Goal: Task Accomplishment & Management: Manage account settings

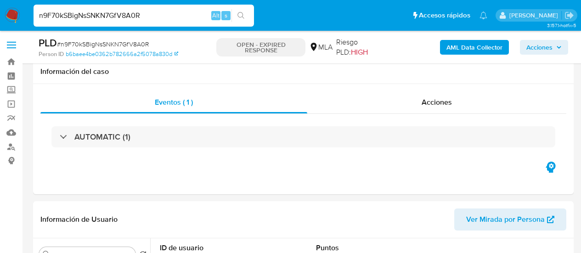
select select "10"
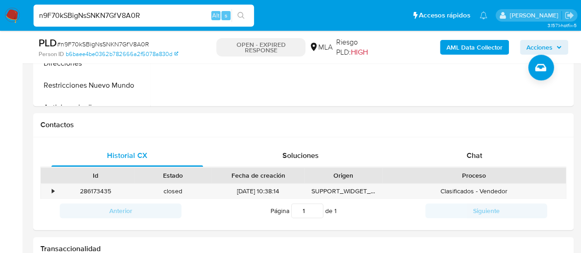
click at [108, 17] on input "n9F70kSBigNsSNKN7GfV8A0R" at bounding box center [144, 16] width 221 height 12
paste input "Xyb0Z2QnPz6qYqWgTORn1dpA"
type input "Xyb0Z2QnPz6qYqWgTORn1dpA"
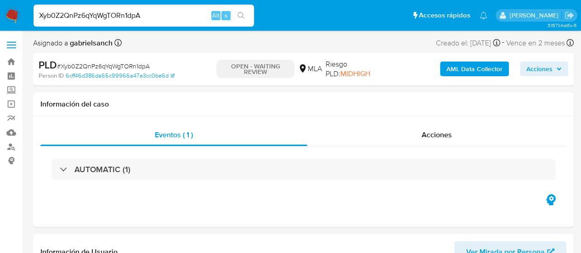
select select "10"
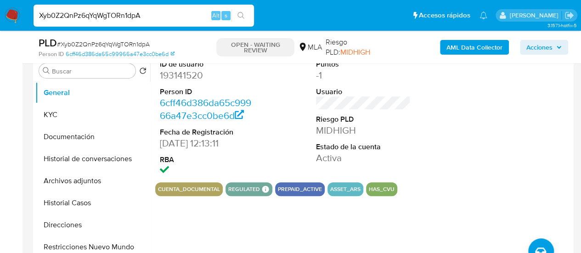
scroll to position [322, 0]
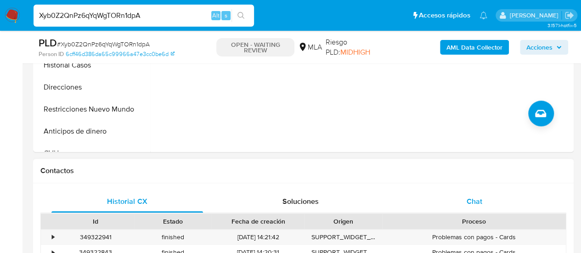
click at [492, 202] on div "Chat" at bounding box center [475, 202] width 152 height 22
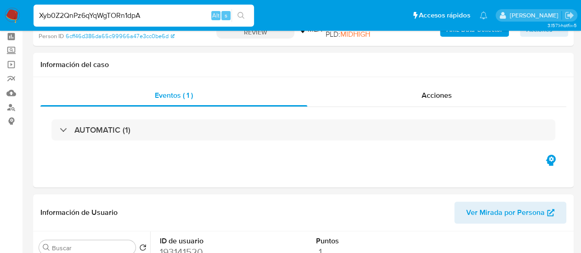
scroll to position [0, 0]
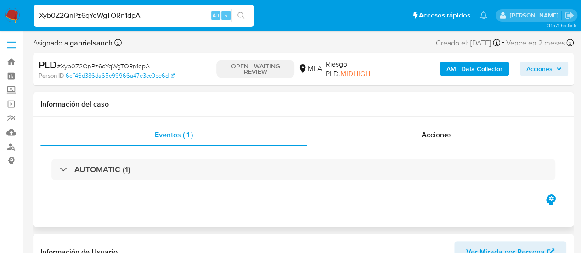
drag, startPoint x: 14, startPoint y: 147, endPoint x: 239, endPoint y: 104, distance: 229.7
click at [239, 104] on h1 "Información del caso" at bounding box center [303, 104] width 526 height 9
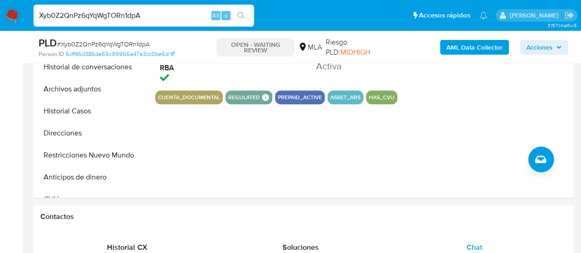
scroll to position [230, 0]
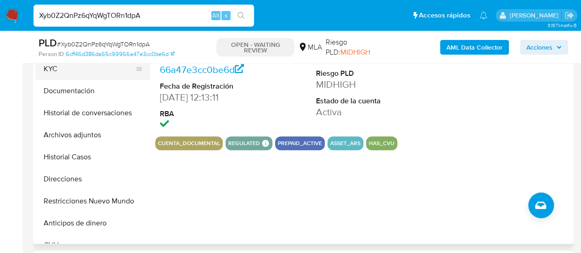
click at [64, 73] on button "KYC" at bounding box center [89, 69] width 108 height 22
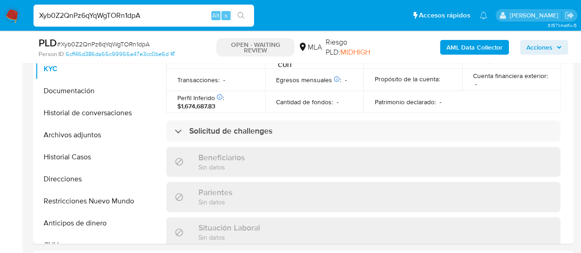
scroll to position [495, 0]
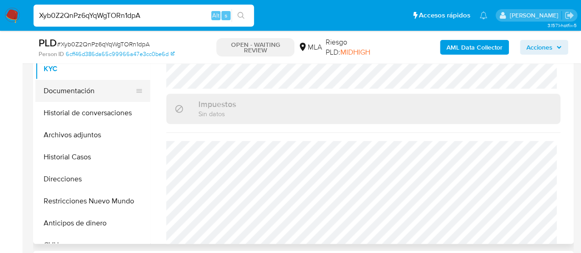
click at [54, 88] on button "Documentación" at bounding box center [89, 91] width 108 height 22
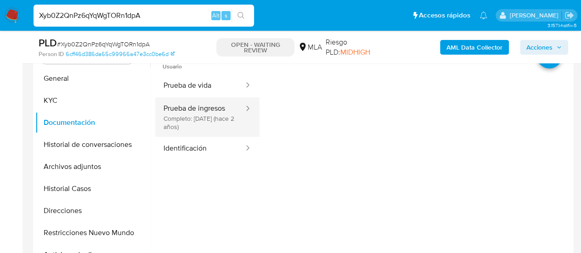
scroll to position [184, 0]
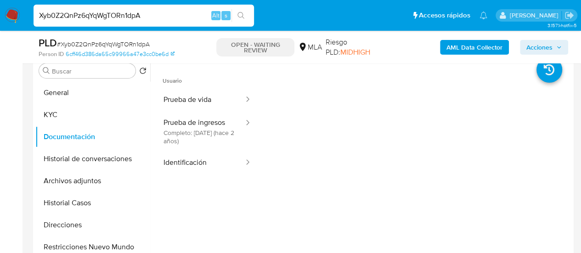
click at [183, 86] on span "Usuario" at bounding box center [207, 77] width 104 height 22
click at [184, 86] on span "Usuario" at bounding box center [207, 77] width 104 height 22
click at [211, 160] on button "Identificación" at bounding box center [200, 162] width 90 height 23
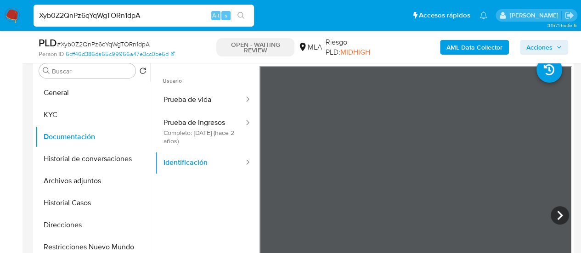
scroll to position [230, 0]
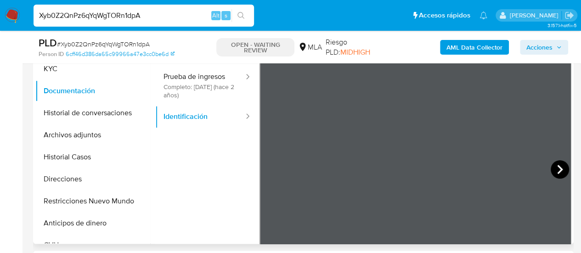
click at [556, 168] on icon at bounding box center [560, 169] width 18 height 18
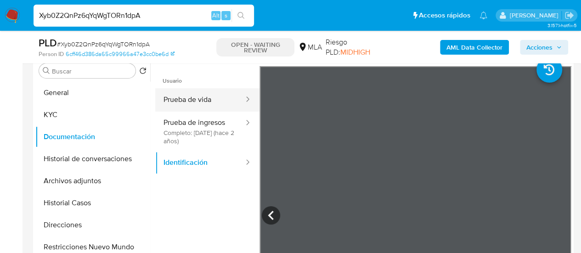
click at [191, 94] on button "Prueba de vida" at bounding box center [200, 99] width 90 height 23
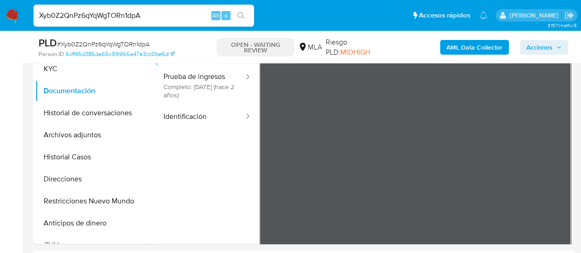
scroll to position [551, 0]
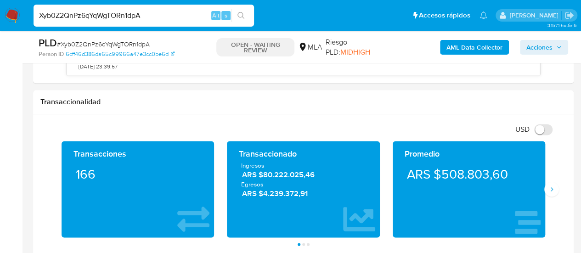
click at [109, 12] on input "Xyb0Z2QnPz6qYqWgTORn1dpA" at bounding box center [144, 16] width 221 height 12
paste input "7QtNOzmXyT2PKcWotpYlILhM"
type input "7QtNOzmXyT2PKcWotpYlILhM"
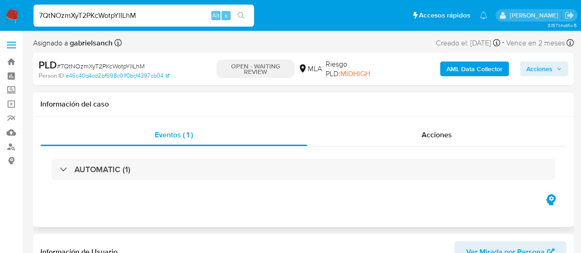
select select "10"
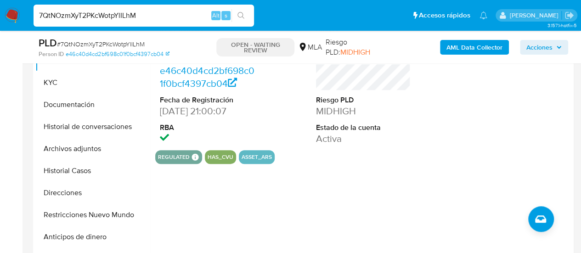
scroll to position [230, 0]
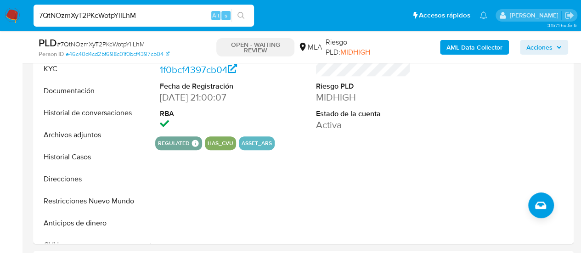
click at [90, 11] on input "7QtNOzmXyT2PKcWotpYlILhM" at bounding box center [144, 16] width 221 height 12
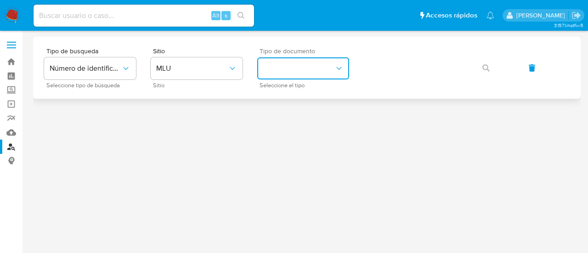
click at [286, 72] on button "identificationType" at bounding box center [303, 68] width 92 height 22
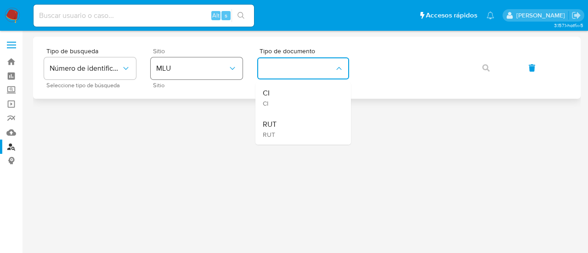
click at [222, 61] on button "MLU" at bounding box center [197, 68] width 92 height 22
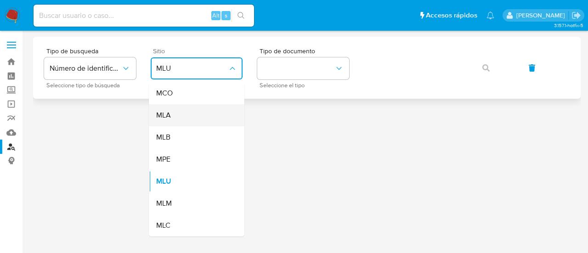
click at [218, 112] on div "MLA" at bounding box center [193, 115] width 75 height 22
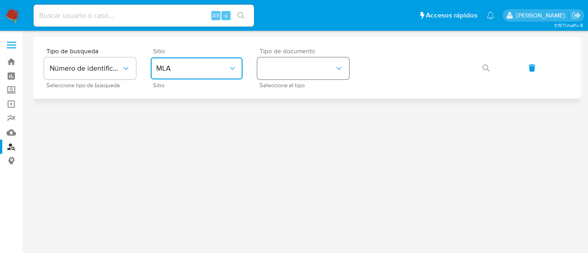
click at [296, 59] on button "identificationType" at bounding box center [303, 68] width 92 height 22
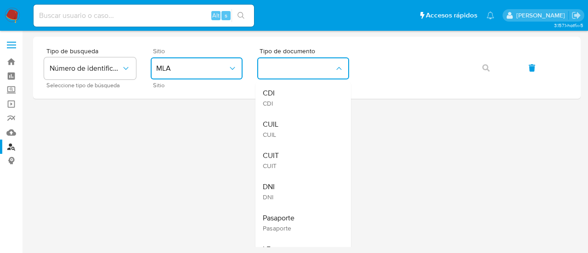
click at [299, 128] on div "CUIL CUIL" at bounding box center [300, 128] width 75 height 31
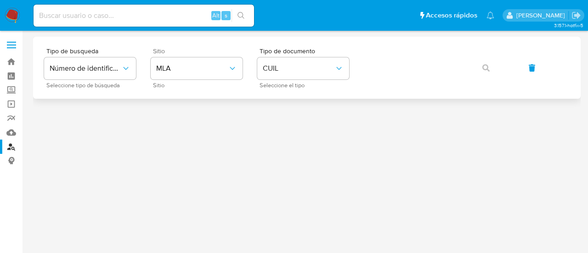
click at [405, 53] on div "Tipo de busqueda Número de identificación Seleccione tipo de búsqueda Sitio MLA…" at bounding box center [307, 68] width 526 height 40
click at [478, 68] on button "button" at bounding box center [485, 68] width 31 height 22
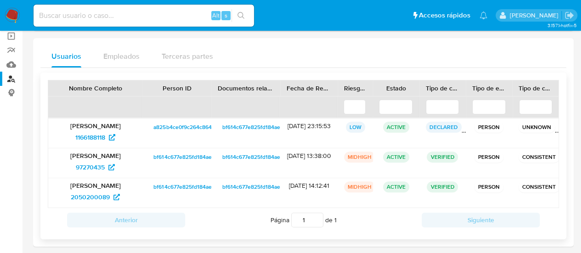
scroll to position [73, 0]
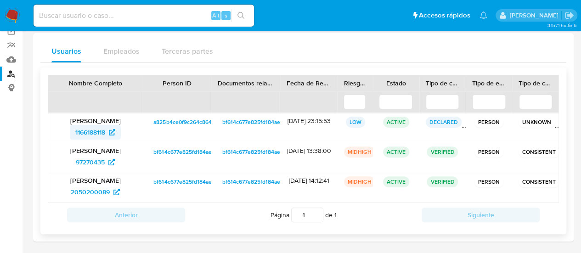
click at [98, 132] on span "1166188118" at bounding box center [90, 132] width 30 height 15
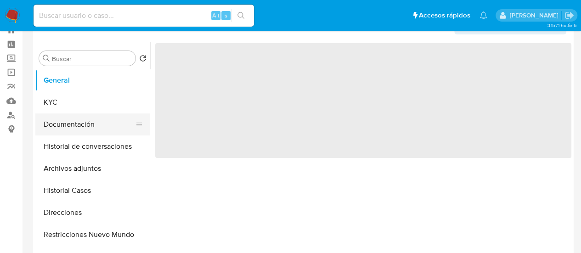
scroll to position [46, 0]
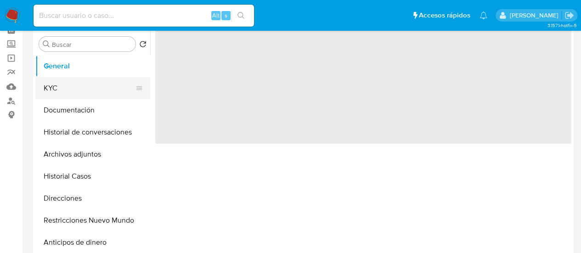
click at [62, 93] on button "KYC" at bounding box center [89, 88] width 108 height 22
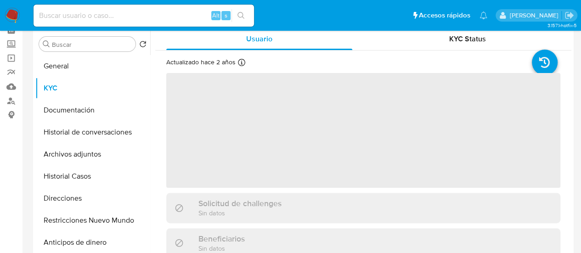
select select "10"
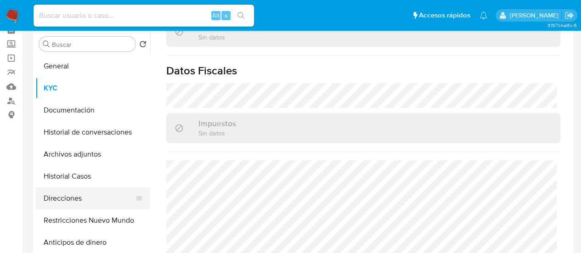
scroll to position [529, 0]
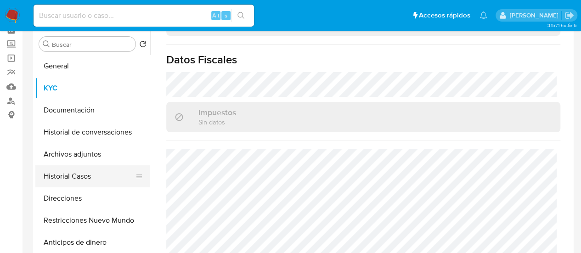
click at [78, 170] on button "Historial Casos" at bounding box center [89, 176] width 108 height 22
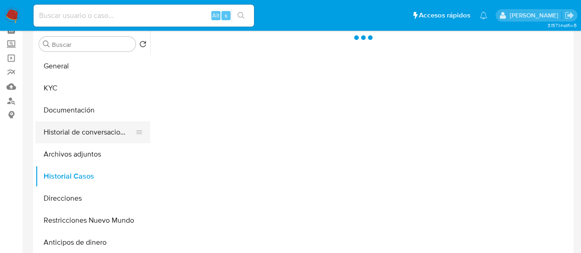
scroll to position [0, 0]
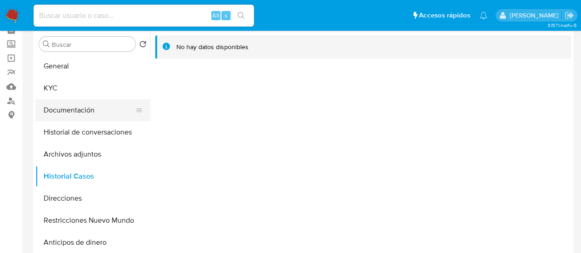
click at [90, 107] on button "Documentación" at bounding box center [89, 110] width 108 height 22
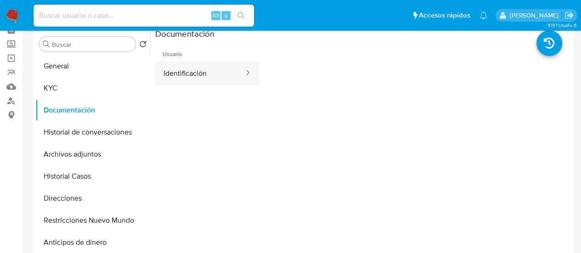
click at [202, 75] on button "Identificación" at bounding box center [200, 73] width 90 height 23
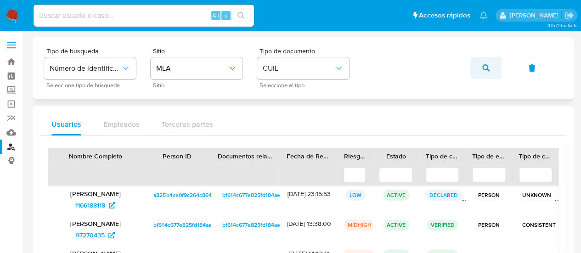
click at [484, 64] on icon "button" at bounding box center [485, 67] width 7 height 7
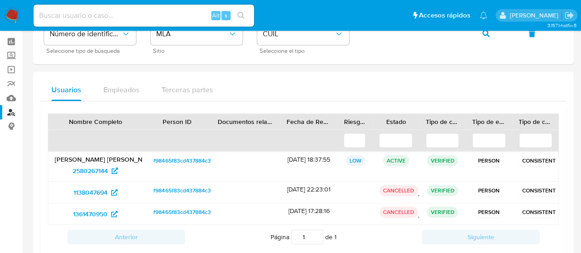
scroll to position [57, 0]
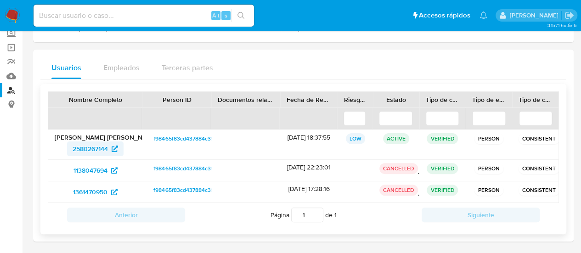
click at [95, 151] on span "2580267144" at bounding box center [90, 148] width 35 height 15
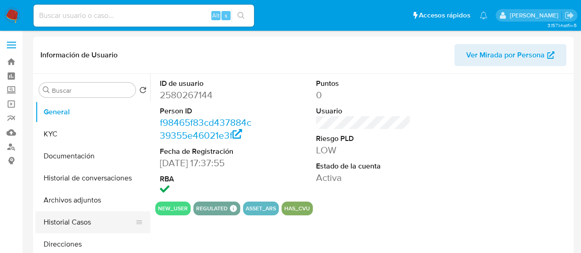
select select "10"
click at [77, 219] on button "Historial Casos" at bounding box center [89, 222] width 108 height 22
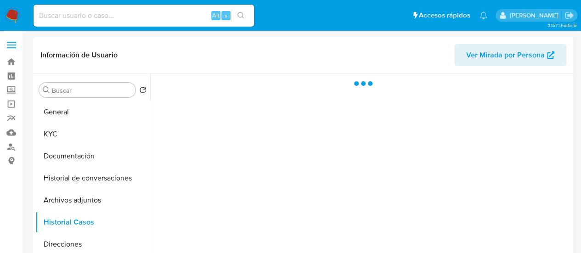
scroll to position [46, 0]
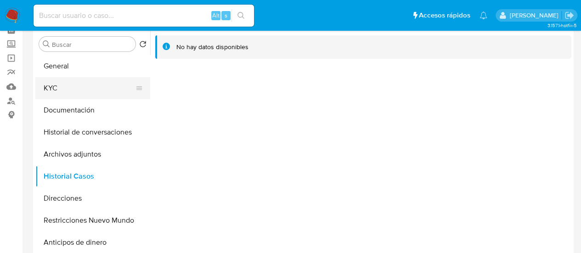
click at [57, 94] on button "KYC" at bounding box center [89, 88] width 108 height 22
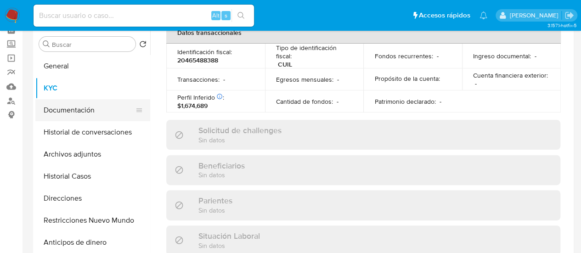
scroll to position [518, 0]
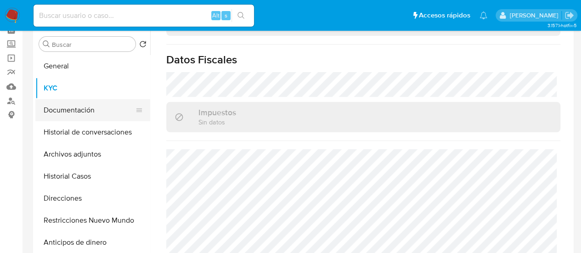
click at [75, 110] on button "Documentación" at bounding box center [89, 110] width 108 height 22
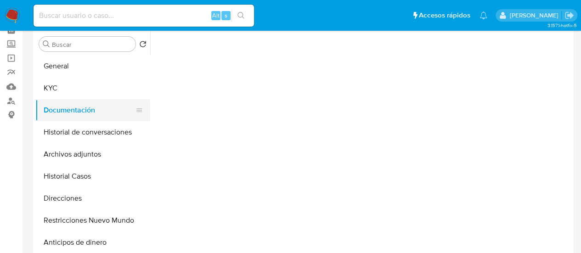
scroll to position [0, 0]
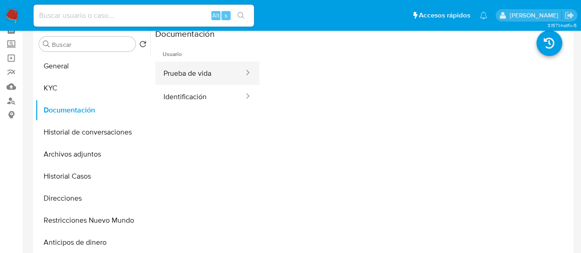
click at [190, 67] on button "Prueba de vida" at bounding box center [200, 73] width 90 height 23
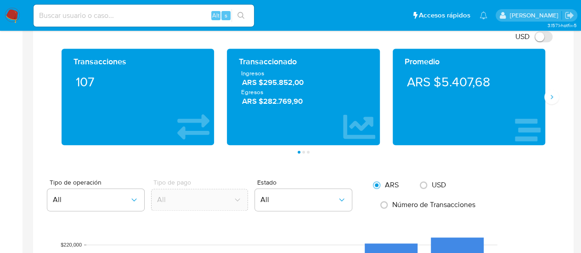
scroll to position [459, 0]
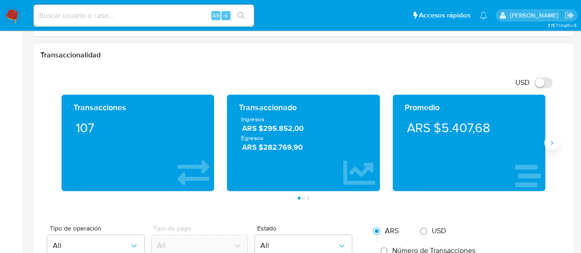
click at [549, 139] on icon "Siguiente" at bounding box center [551, 142] width 7 height 7
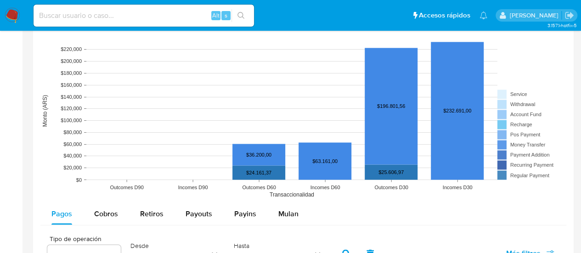
scroll to position [735, 0]
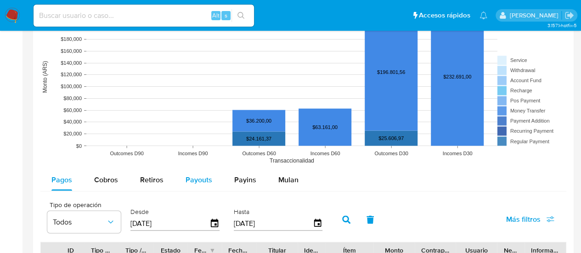
click at [201, 183] on div "Payouts" at bounding box center [199, 180] width 27 height 22
select select "10"
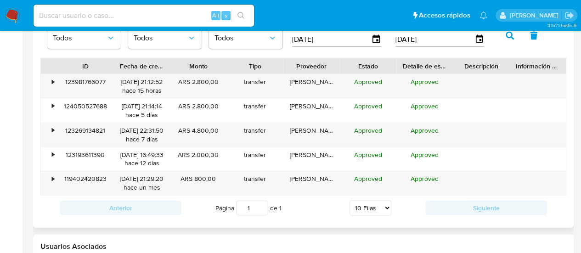
scroll to position [873, 0]
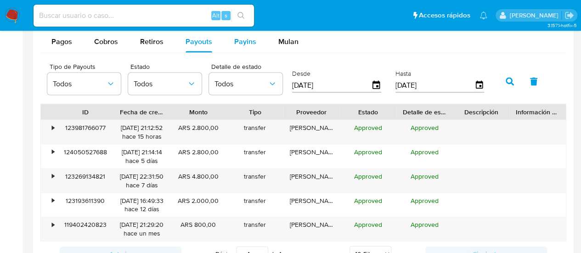
click at [237, 40] on span "Payins" at bounding box center [245, 41] width 22 height 11
select select "10"
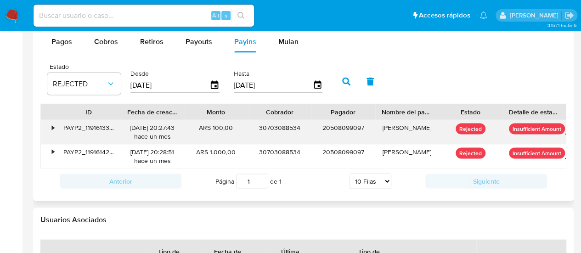
scroll to position [827, 0]
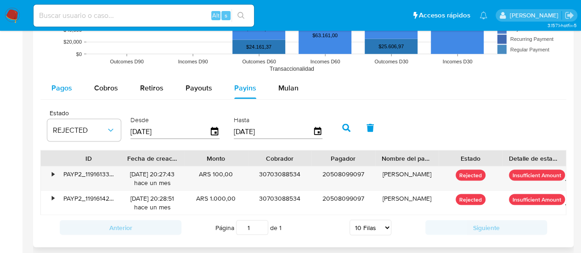
click at [64, 82] on span "Pagos" at bounding box center [61, 87] width 21 height 11
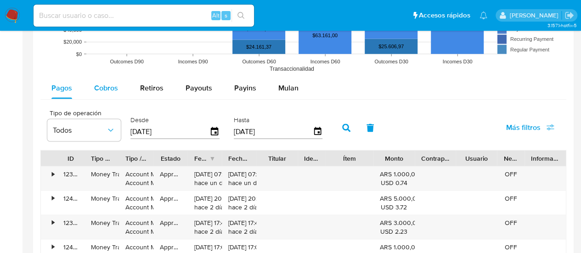
click at [91, 82] on button "Cobros" at bounding box center [106, 88] width 46 height 22
select select "10"
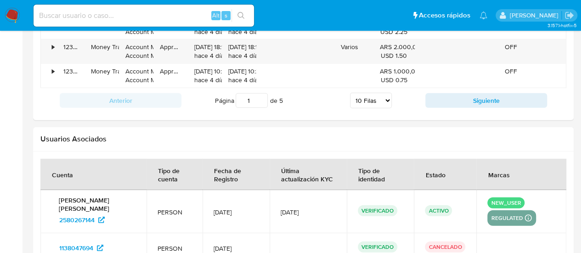
scroll to position [1149, 0]
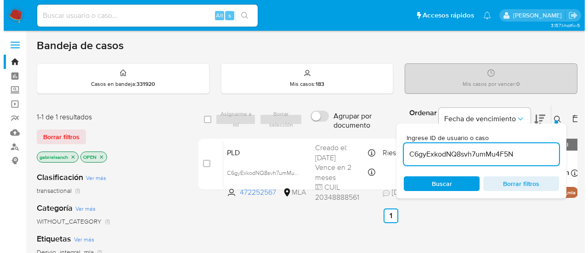
scroll to position [46, 0]
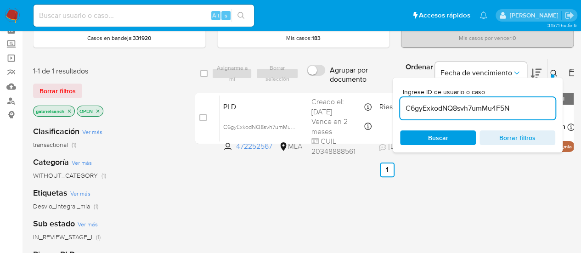
click at [440, 104] on input "C6gyExkodNQ8svh7umMu4F5N" at bounding box center [477, 108] width 155 height 12
paste input "7QtNOzmXyT2PKcWotpYlILhM"
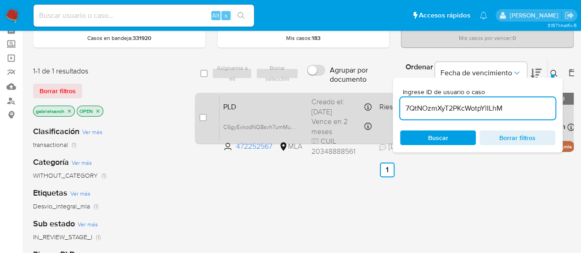
type input "7QtNOzmXyT2PKcWotpYlILhM"
click at [202, 118] on input "checkbox" at bounding box center [202, 117] width 7 height 7
checkbox input "true"
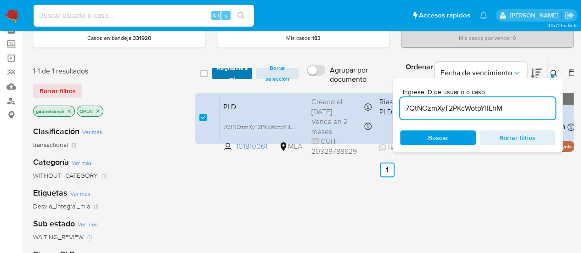
click at [227, 69] on span "Asignarme a mí" at bounding box center [232, 73] width 32 height 9
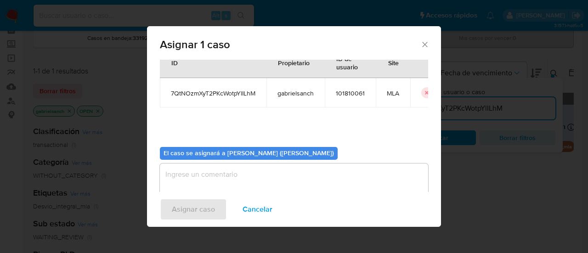
scroll to position [47, 0]
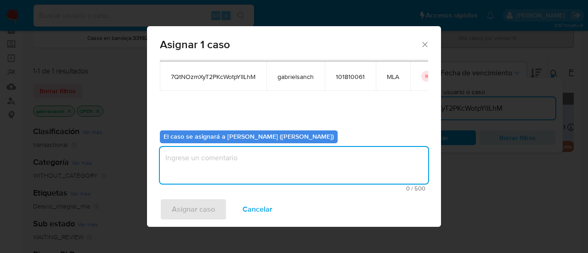
click at [279, 168] on textarea "assign-modal" at bounding box center [294, 165] width 268 height 37
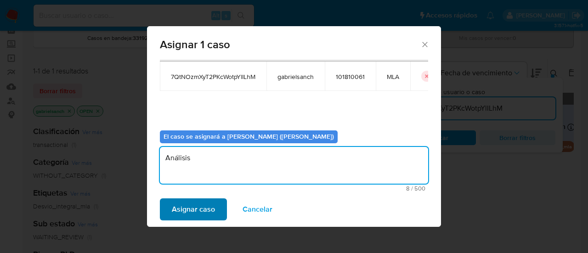
type textarea "Análisis"
click at [215, 209] on button "Asignar caso" at bounding box center [193, 209] width 67 height 22
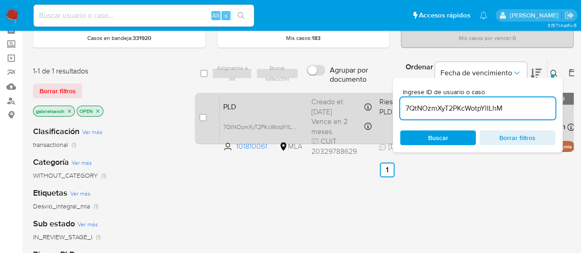
click at [198, 117] on div "case-item-checkbox No es posible asignar el caso PLD 7QtNOzmXyT2PKcWotpYlILhM 1…" at bounding box center [387, 118] width 385 height 51
click at [204, 119] on input "checkbox" at bounding box center [202, 117] width 7 height 7
checkbox input "true"
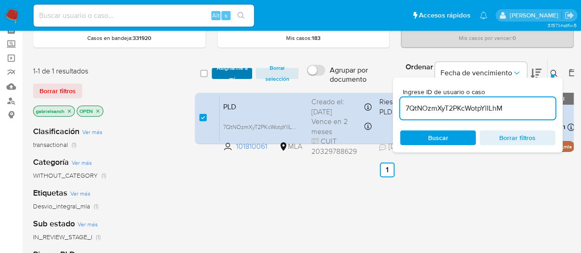
click at [230, 72] on span "Asignarme a mí" at bounding box center [232, 73] width 32 height 9
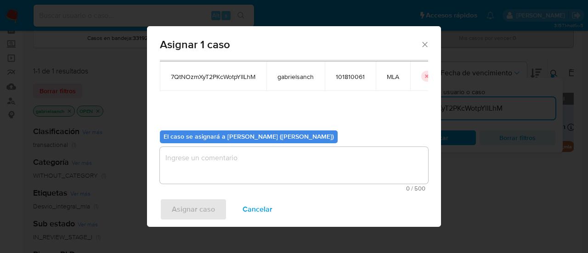
click at [250, 167] on textarea "assign-modal" at bounding box center [294, 165] width 268 height 37
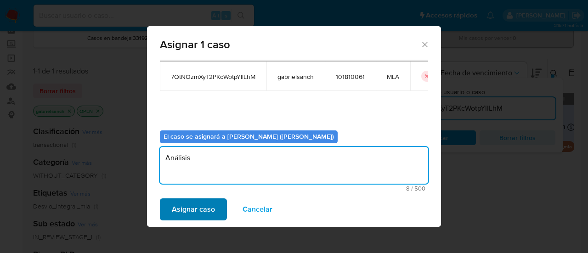
type textarea "Análisis"
click at [206, 214] on span "Asignar caso" at bounding box center [193, 209] width 43 height 20
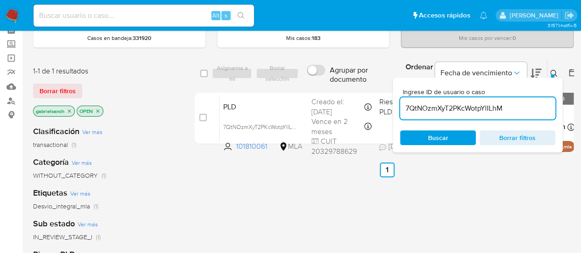
drag, startPoint x: 445, startPoint y: 96, endPoint x: 449, endPoint y: 100, distance: 5.8
click at [445, 96] on div "Ingrese ID de usuario o caso 7QtNOzmXyT2PKcWotpYlILhM" at bounding box center [477, 104] width 155 height 31
click at [456, 103] on input "7QtNOzmXyT2PKcWotpYlILhM" at bounding box center [477, 108] width 155 height 12
paste input "nw2AIgr3FPgbEq0sxIrhs9Qw"
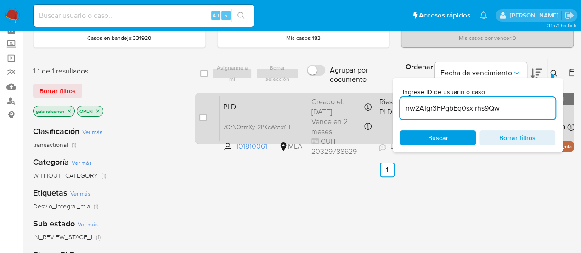
type input "nw2AIgr3FPgbEq0sxIrhs9Qw"
click at [199, 114] on input "checkbox" at bounding box center [202, 117] width 7 height 7
checkbox input "true"
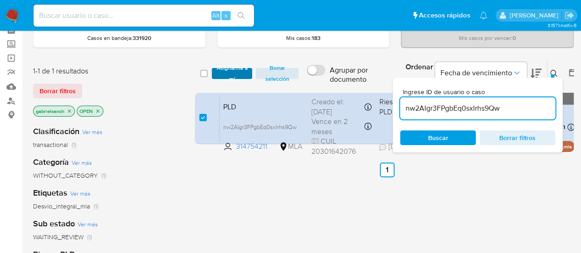
click at [222, 74] on span "Asignarme a mí" at bounding box center [232, 73] width 32 height 9
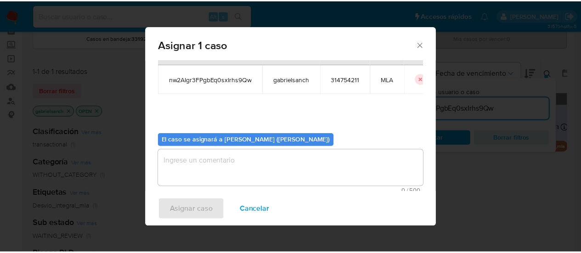
scroll to position [47, 0]
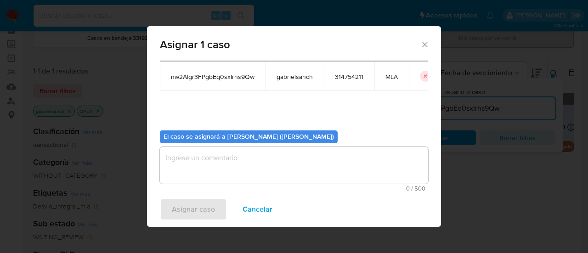
click at [246, 173] on textarea "assign-modal" at bounding box center [294, 165] width 268 height 37
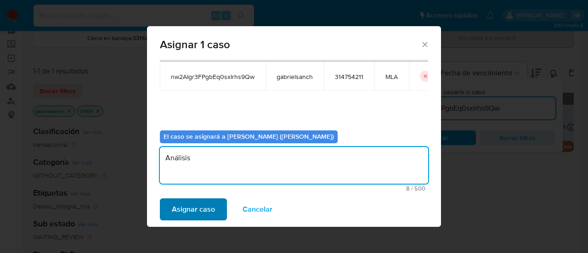
type textarea "Análisis"
click at [204, 209] on span "Asignar caso" at bounding box center [193, 209] width 43 height 20
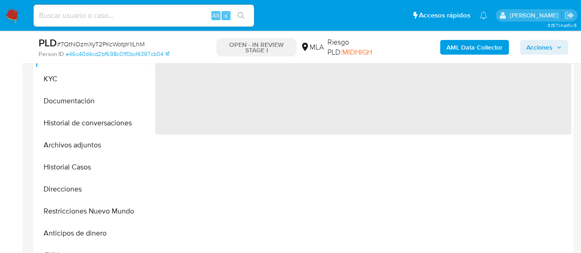
scroll to position [230, 0]
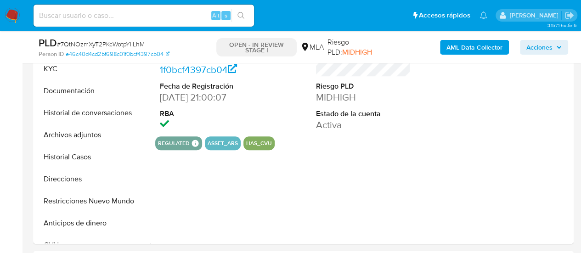
select select "10"
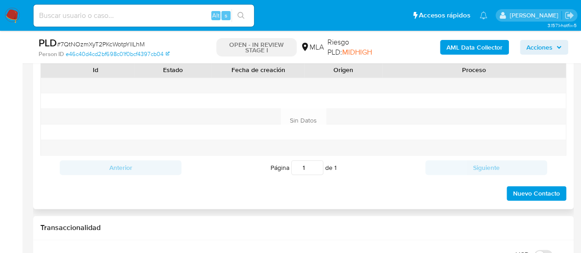
scroll to position [459, 0]
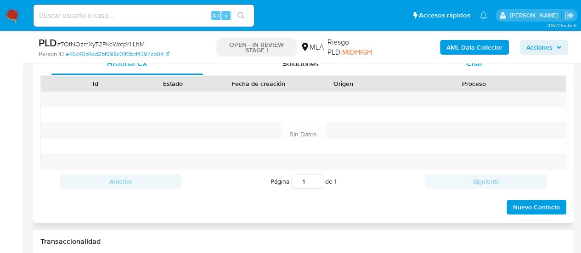
click at [469, 71] on div "Chat" at bounding box center [475, 64] width 152 height 22
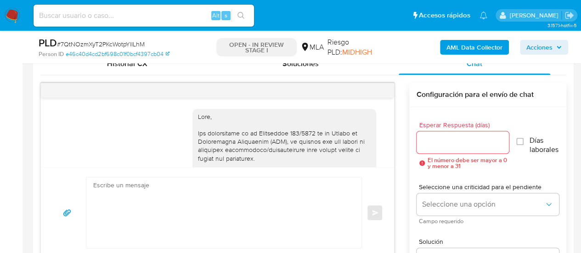
scroll to position [1068, 0]
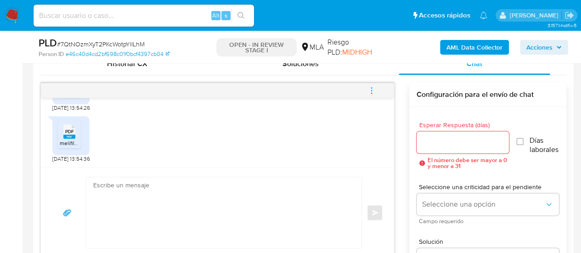
click at [189, 209] on textarea at bounding box center [221, 212] width 257 height 71
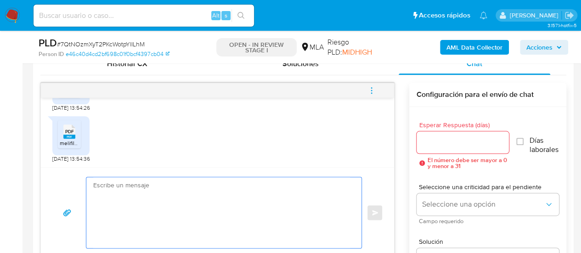
paste textarea "Hola, ¡Muchas gracias por tu respuesta! Confirmamos la recepción de la document…"
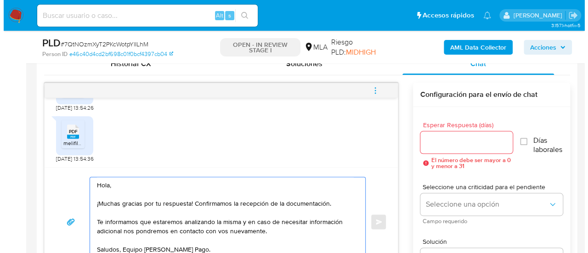
scroll to position [468, 0]
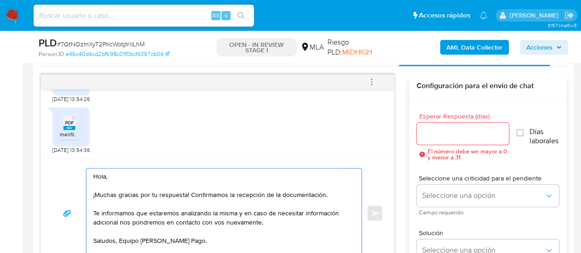
type textarea "Hola, ¡Muchas gracias por tu respuesta! Confirmamos la recepción de la document…"
click at [447, 134] on input "Esperar Respuesta (días)" at bounding box center [463, 134] width 93 height 12
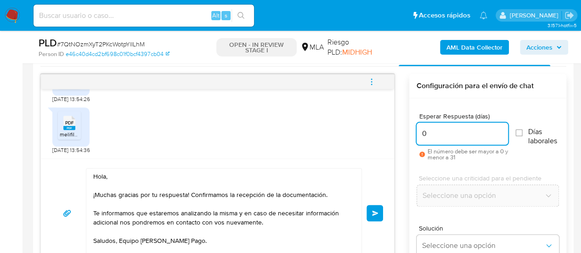
type input "0"
click at [384, 204] on div "Hola, ¡Muchas gracias por tu respuesta! Confirmamos la recepción de la document…" at bounding box center [217, 212] width 353 height 109
click at [379, 210] on button "Enviar" at bounding box center [375, 213] width 17 height 17
click at [371, 85] on icon "menu-action" at bounding box center [372, 82] width 8 height 8
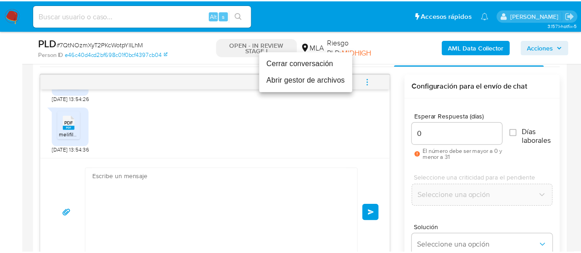
scroll to position [1178, 0]
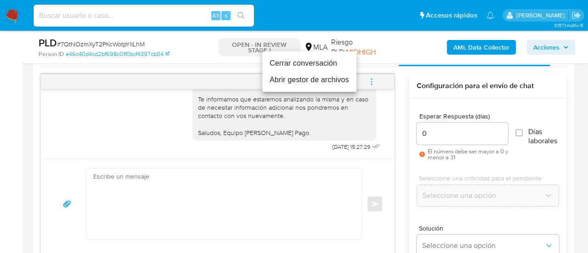
click at [322, 63] on li "Cerrar conversación" at bounding box center [309, 63] width 94 height 17
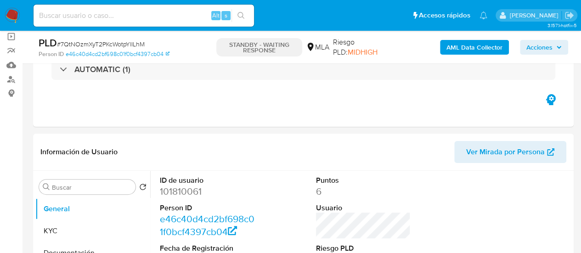
scroll to position [184, 0]
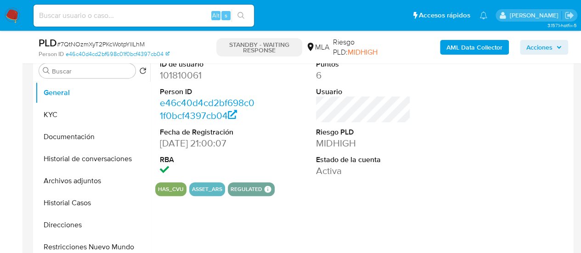
select select "10"
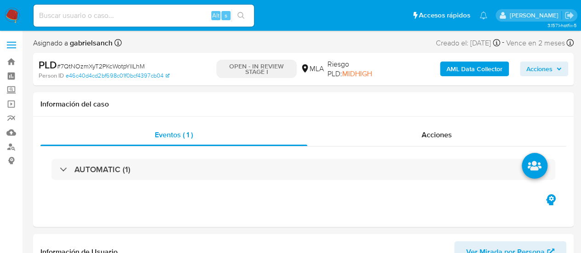
select select "10"
click at [473, 65] on b "AML Data Collector" at bounding box center [475, 69] width 56 height 15
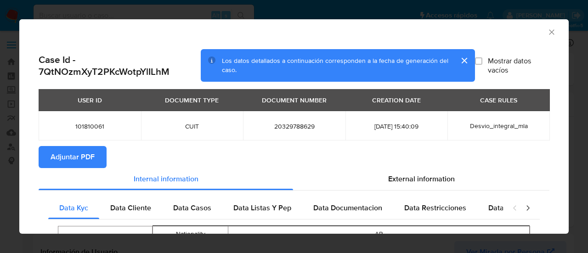
click at [96, 155] on button "Adjuntar PDF" at bounding box center [73, 157] width 68 height 22
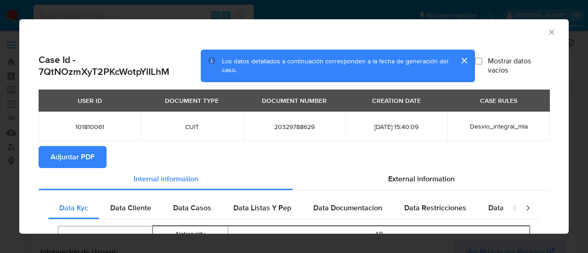
click at [547, 32] on icon "Cerrar ventana" at bounding box center [551, 32] width 9 height 9
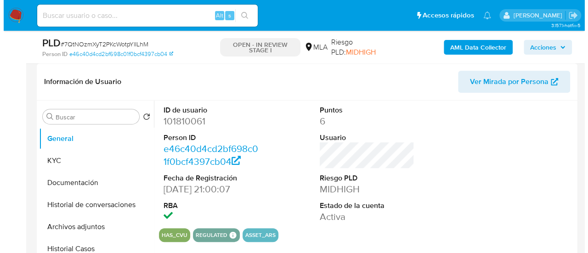
scroll to position [184, 0]
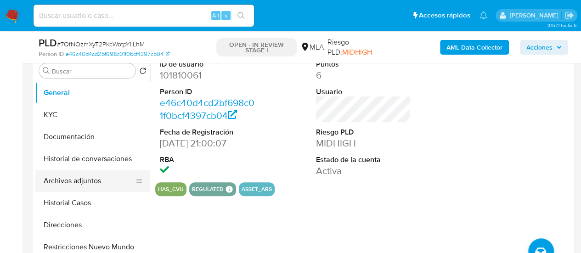
click at [72, 176] on button "Archivos adjuntos" at bounding box center [89, 181] width 108 height 22
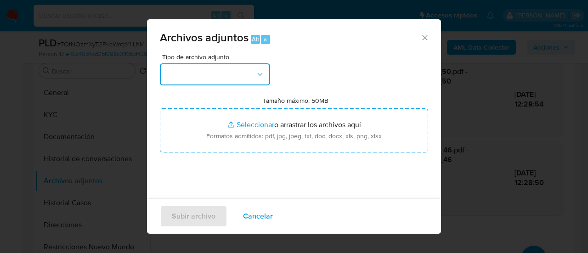
click at [191, 67] on button "button" at bounding box center [215, 74] width 110 height 22
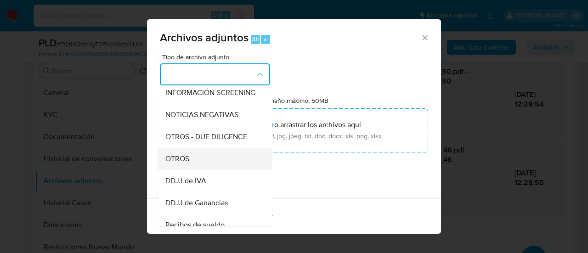
scroll to position [138, 0]
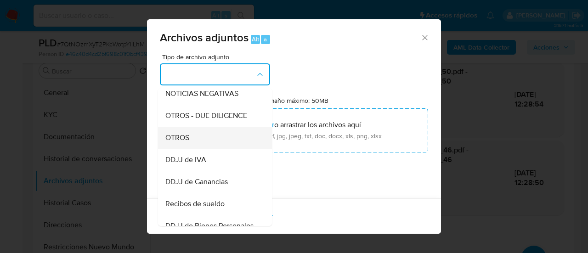
click at [183, 142] on span "OTROS" at bounding box center [177, 137] width 24 height 9
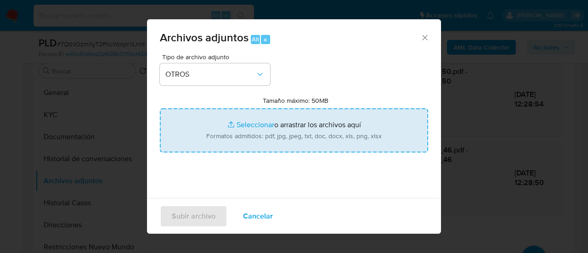
click at [240, 139] on input "Tamaño máximo: 50MB Seleccionar archivos" at bounding box center [294, 130] width 268 height 44
type input "C:\fakepath\Recibo de sueldo julio.pdf"
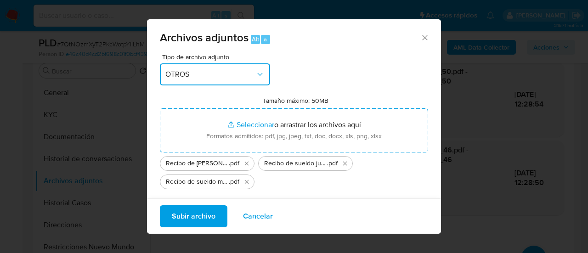
click at [256, 66] on button "OTROS" at bounding box center [215, 74] width 110 height 22
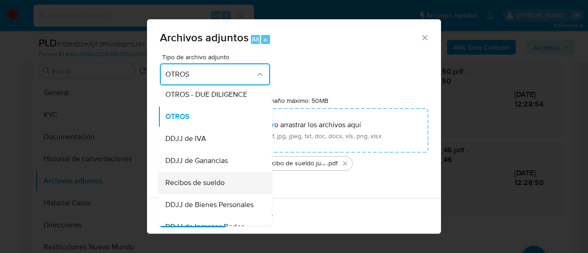
scroll to position [174, 0]
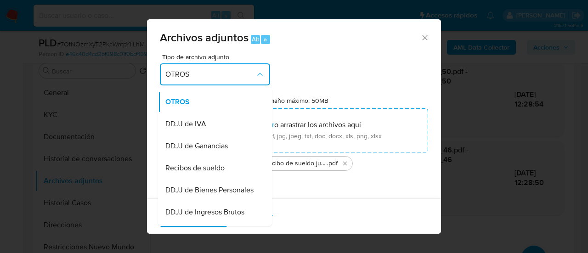
click at [205, 173] on span "Recibos de sueldo" at bounding box center [194, 168] width 59 height 9
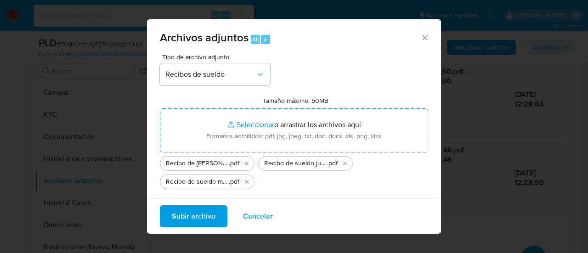
click at [199, 215] on span "Subir archivo" at bounding box center [194, 216] width 44 height 20
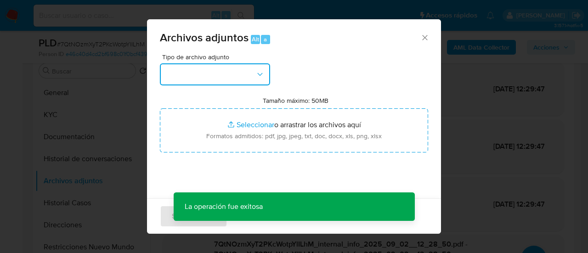
click at [242, 68] on button "button" at bounding box center [215, 74] width 110 height 22
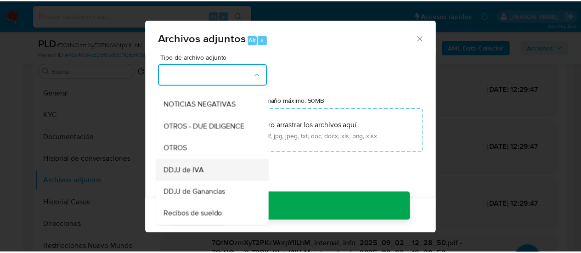
scroll to position [138, 0]
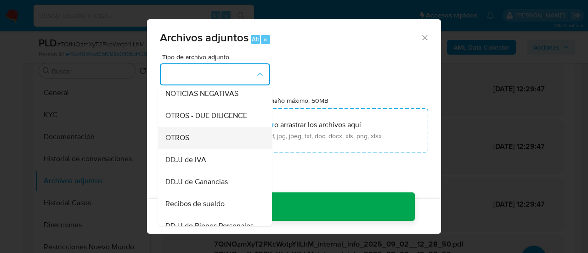
click at [191, 149] on div "OTROS" at bounding box center [212, 138] width 94 height 22
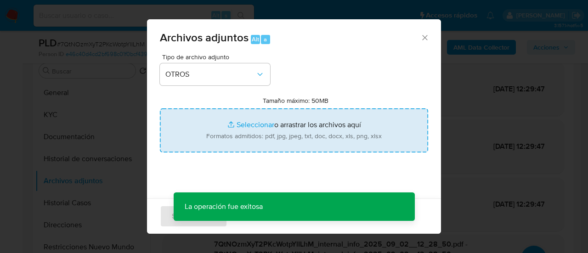
click at [232, 139] on input "Tamaño máximo: 50MB Seleccionar archivos" at bounding box center [294, 130] width 268 height 44
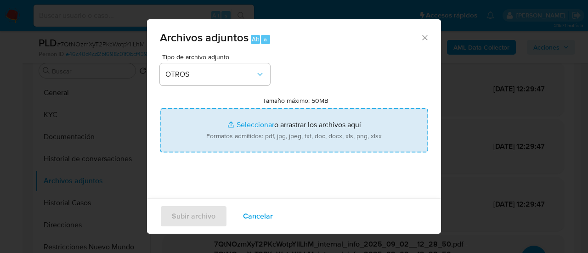
type input "C:\fakepath\Caselog 7QtNOzmXyT2PKcWotpYlILhM_2025_08_19_12_31_54.docx"
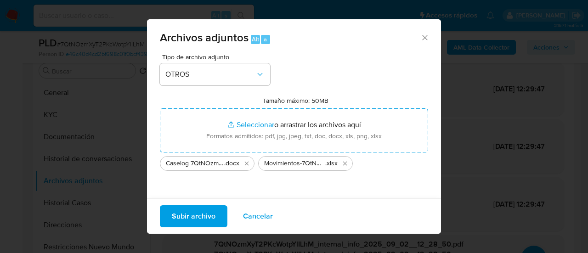
drag, startPoint x: 232, startPoint y: 139, endPoint x: 177, endPoint y: 211, distance: 90.2
click at [177, 211] on span "Subir archivo" at bounding box center [194, 216] width 44 height 20
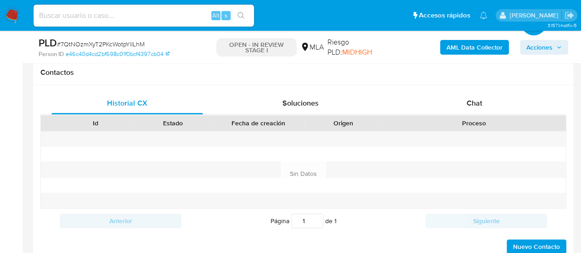
scroll to position [230, 0]
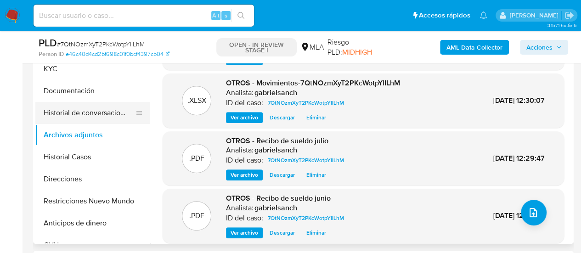
click at [62, 120] on button "Historial de conversaciones" at bounding box center [89, 113] width 108 height 22
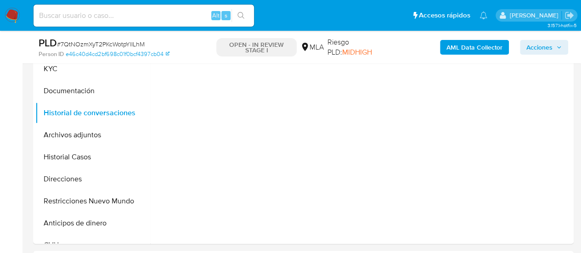
scroll to position [184, 0]
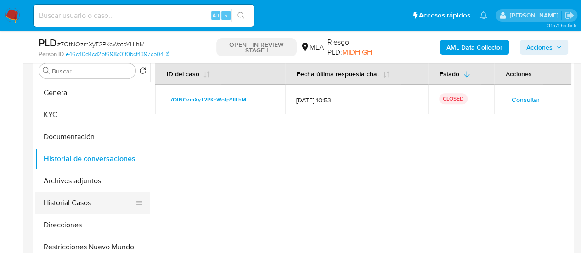
click at [59, 204] on button "Historial Casos" at bounding box center [89, 203] width 108 height 22
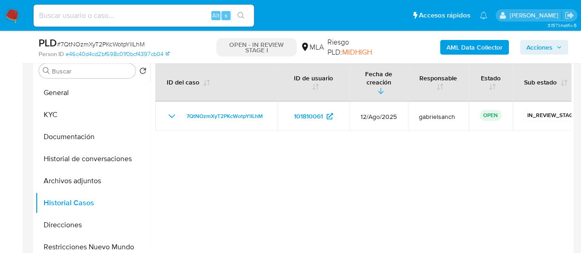
click at [546, 44] on span "Acciones" at bounding box center [539, 47] width 26 height 15
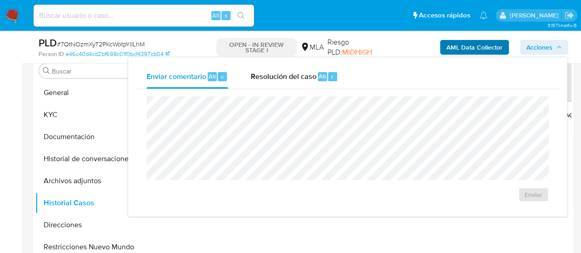
click at [300, 57] on div "Enviar comentario Alt c Resolución del caso Alt r Enviar" at bounding box center [347, 136] width 439 height 159
click at [304, 77] on span "Resolución del caso" at bounding box center [283, 76] width 66 height 11
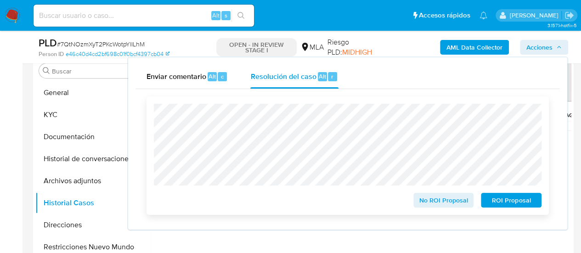
click at [444, 202] on span "No ROI Proposal" at bounding box center [444, 200] width 48 height 13
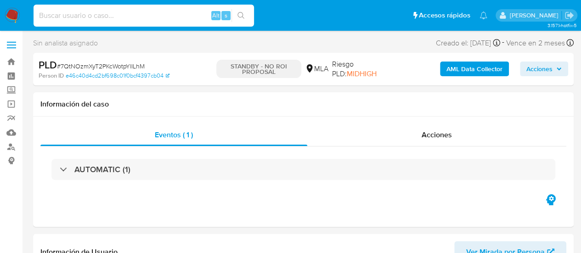
click at [99, 17] on input at bounding box center [144, 16] width 221 height 12
paste input "aatX02YeRYIvCUlVpUmtbGpT"
type input "aatX02YeRYIvCUlVpUmtbGpT"
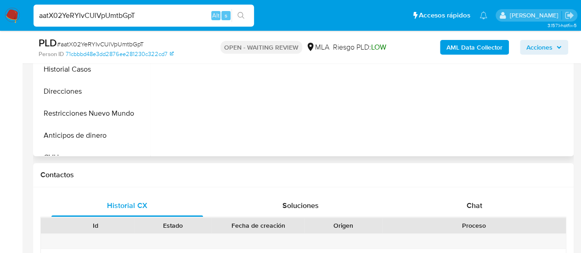
scroll to position [322, 0]
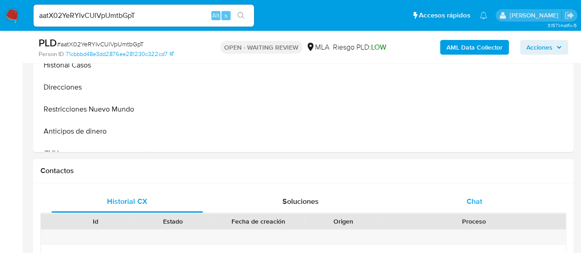
click at [490, 197] on div "Chat" at bounding box center [475, 202] width 152 height 22
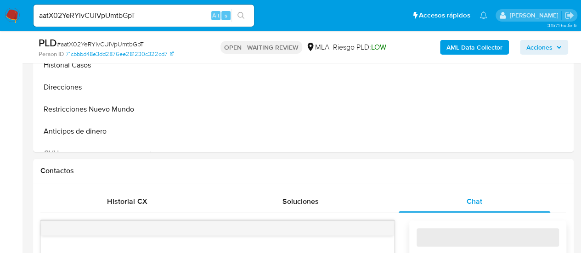
select select "10"
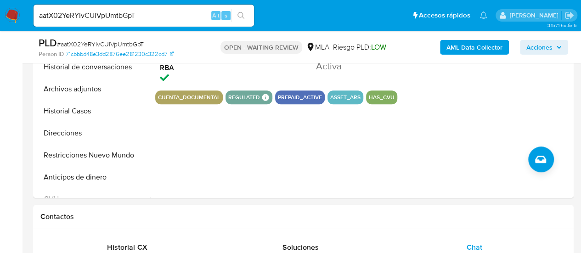
scroll to position [230, 0]
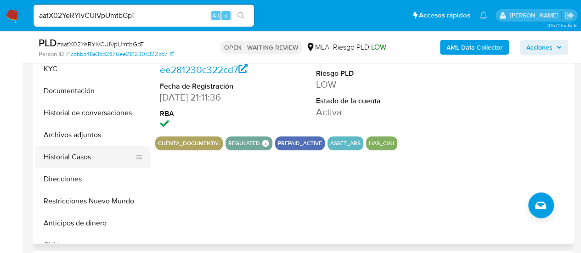
click at [74, 157] on button "Historial Casos" at bounding box center [89, 157] width 108 height 22
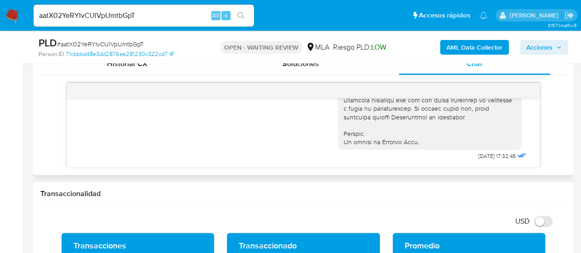
scroll to position [534, 0]
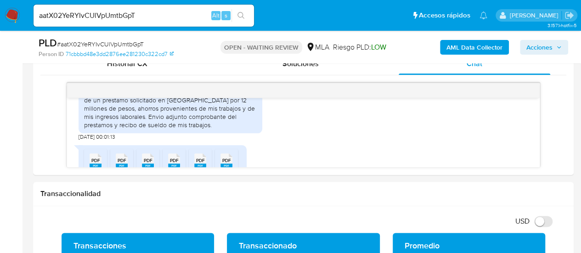
click at [116, 14] on input "aatX02YeRYIvCUlVpUmtbGpT" at bounding box center [144, 16] width 221 height 12
paste input "nw2AIgr3FPgbEq0sxIrhs9Qw"
type input "nw2AIgr3FPgbEq0sxIrhs9Qw"
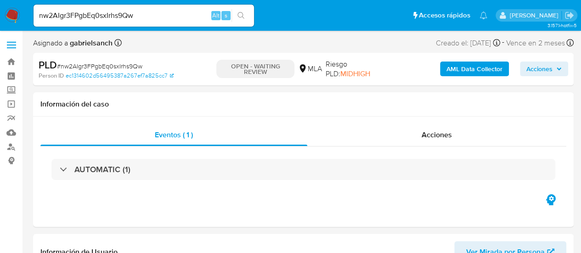
select select "10"
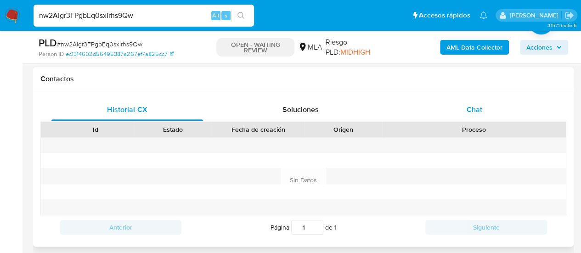
click at [453, 117] on div "Chat" at bounding box center [475, 110] width 152 height 22
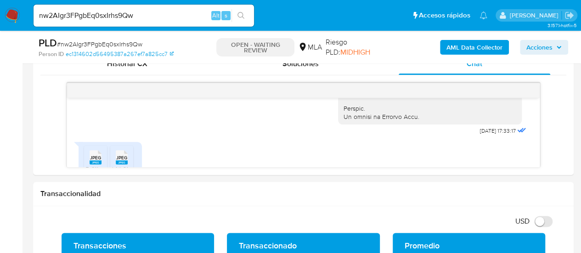
scroll to position [511, 0]
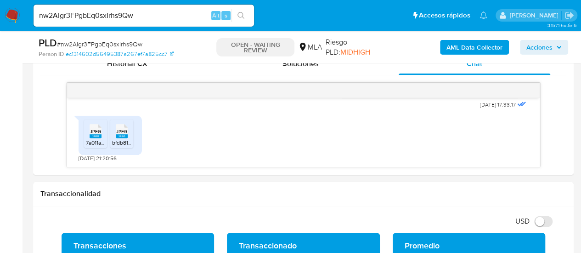
click at [107, 10] on input "nw2AIgr3FPgbEq0sxIrhs9Qw" at bounding box center [144, 16] width 221 height 12
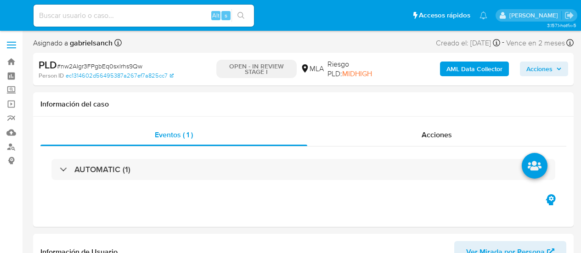
select select "10"
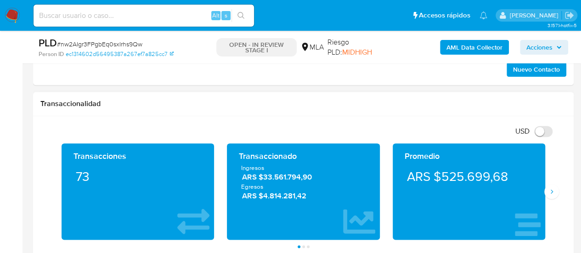
scroll to position [459, 0]
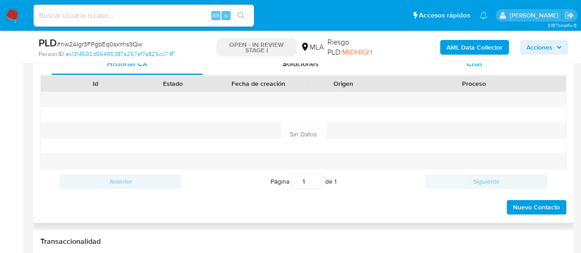
click at [440, 68] on div "Chat" at bounding box center [475, 64] width 152 height 22
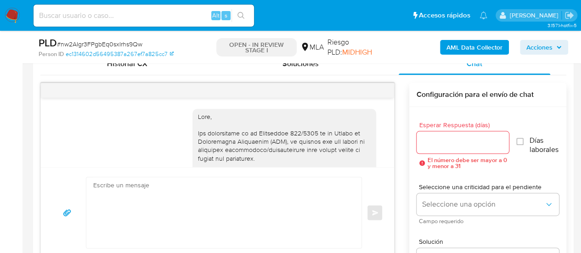
scroll to position [511, 0]
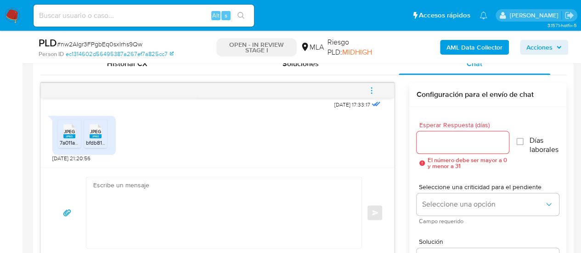
click at [198, 196] on textarea at bounding box center [221, 212] width 257 height 71
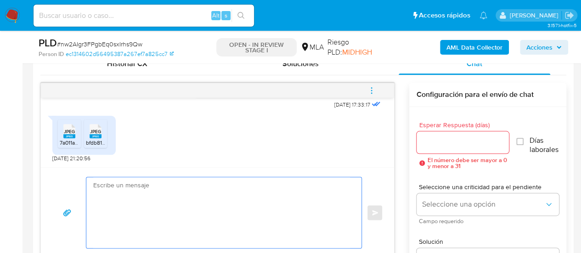
paste textarea "Hola, muchas gracias por tu respuesta. En función de las operaciones registrada…"
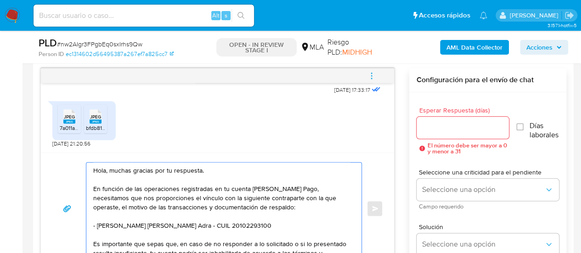
scroll to position [113, 0]
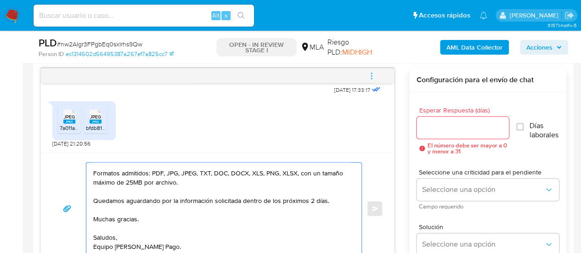
type textarea "Hola, muchas gracias por tu respuesta. En función de las operaciones registrada…"
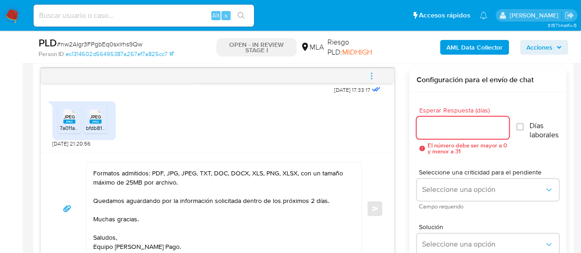
click at [438, 130] on input "Esperar Respuesta (días)" at bounding box center [463, 128] width 93 height 12
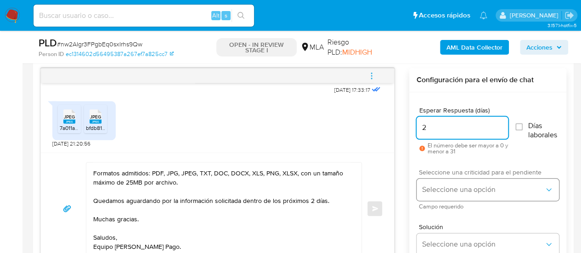
type input "2"
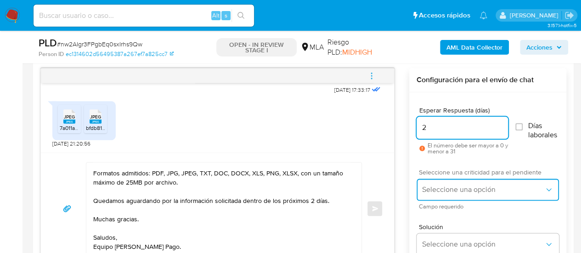
click at [428, 181] on button "Seleccione una opción" at bounding box center [488, 190] width 142 height 22
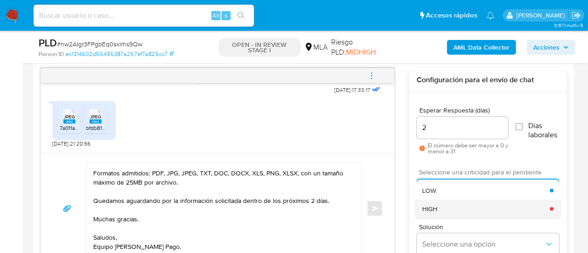
drag, startPoint x: 447, startPoint y: 196, endPoint x: 454, endPoint y: 204, distance: 10.1
click at [454, 204] on ul "LOW HIGH" at bounding box center [488, 199] width 146 height 37
click at [454, 204] on div "HIGH" at bounding box center [486, 209] width 128 height 18
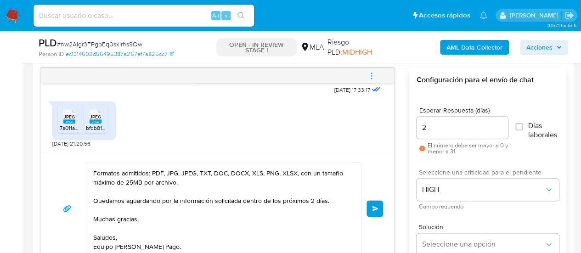
click at [374, 209] on span "Enviar" at bounding box center [375, 209] width 6 height 6
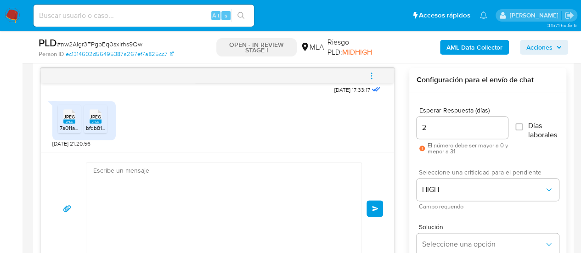
scroll to position [0, 0]
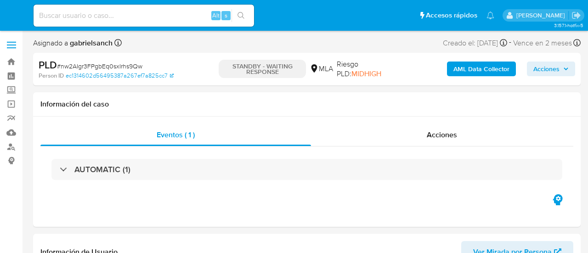
select select "10"
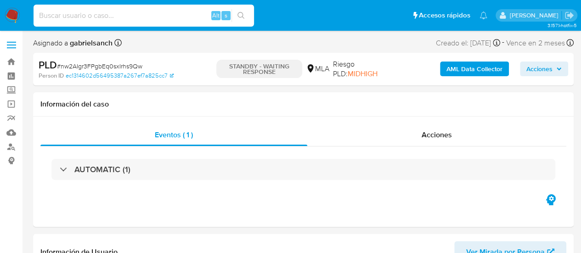
click at [136, 11] on input at bounding box center [144, 16] width 221 height 12
paste input "aj6G3D2EzEwhZ5hPnX9FsPtr"
type input "aj6G3D2EzEwhZ5hPnX9FsPtr"
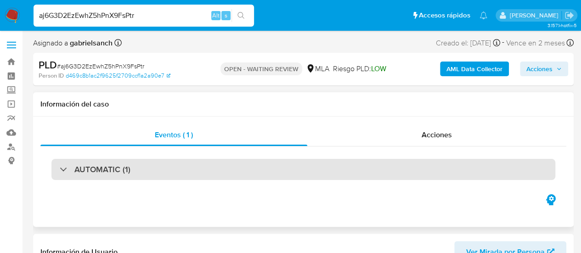
select select "10"
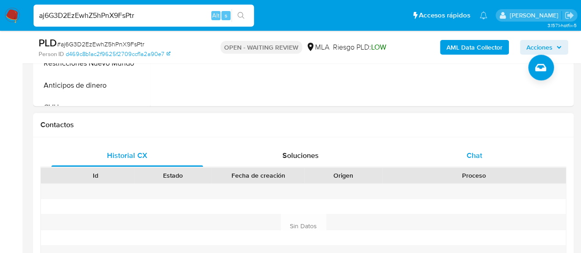
click at [465, 153] on div "Chat" at bounding box center [475, 156] width 152 height 22
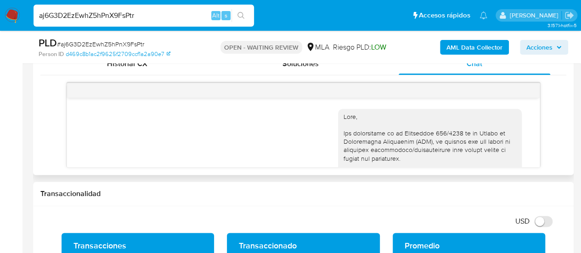
scroll to position [511, 0]
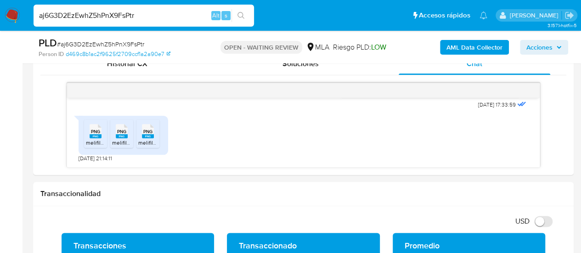
click at [124, 13] on input "aj6G3D2EzEwhZ5hPnX9FsPtr" at bounding box center [144, 16] width 221 height 12
paste input "8y2DtJew9Ji6exiYqCeBOJj5"
type input "8y2DtJew9Ji6exiYqCeBOJj5"
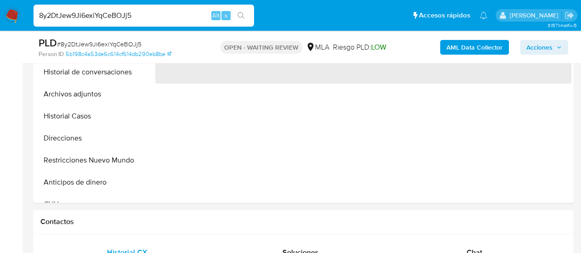
scroll to position [322, 0]
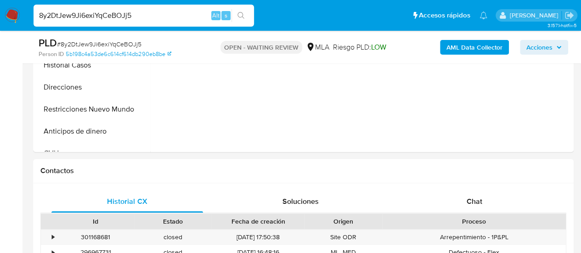
select select "10"
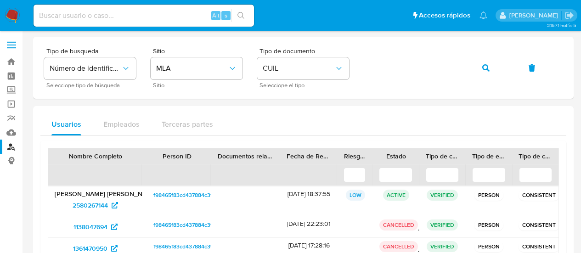
scroll to position [57, 0]
